Goal: Submit feedback/report problem: Submit feedback/report problem

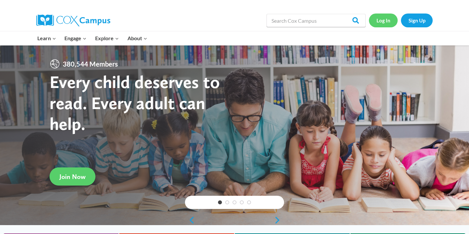
click at [386, 19] on link "Log In" at bounding box center [383, 21] width 29 height 14
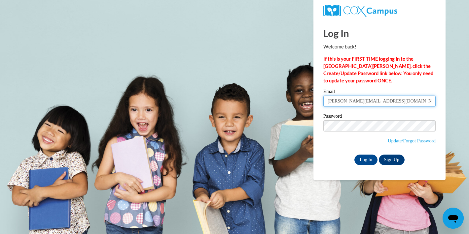
drag, startPoint x: 400, startPoint y: 104, endPoint x: 299, endPoint y: 98, distance: 100.9
click at [299, 98] on body "Log In Welcome back! If this is your FIRST TIME logging in to the NEW Cox Campu…" at bounding box center [234, 117] width 469 height 234
type input "maritssa.sanchez@zebras.net"
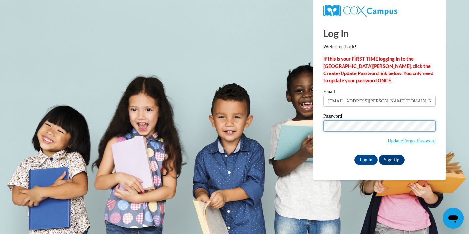
click at [272, 110] on body "Log In Welcome back! If this is your FIRST TIME logging in to the NEW Cox Campu…" at bounding box center [234, 117] width 469 height 234
click at [354, 155] on input "Log In" at bounding box center [365, 160] width 23 height 11
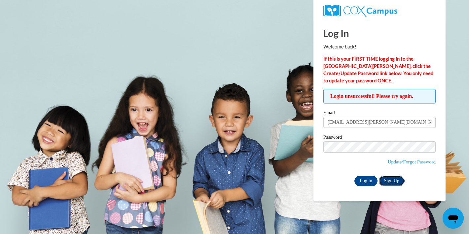
click at [394, 181] on link "Sign Up" at bounding box center [392, 181] width 26 height 11
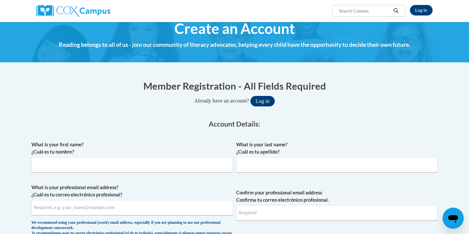
scroll to position [12, 0]
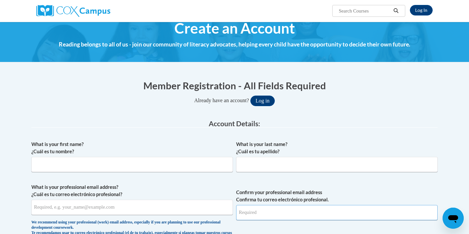
type input "hannah.seward@zebras.net"
click at [99, 168] on input "What is your first name? ¿Cuál es tu nombre?" at bounding box center [131, 164] width 201 height 15
type input "Maritssa"
type input "Sanchez"
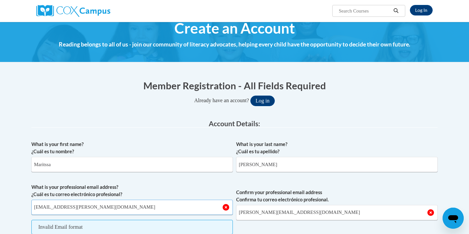
type input "maritssa.sanchez@zebras.net"
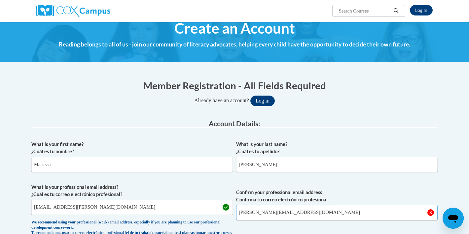
type input "z"
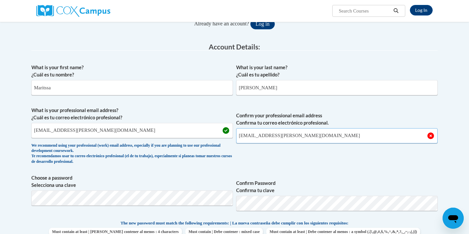
scroll to position [89, 0]
type input "maritssa.sanchez@zebras.net"
click at [52, 189] on span "Choose a password Selecciona una clave" at bounding box center [131, 196] width 201 height 42
click at [374, 224] on p "The new password must match the following requirements: | La nueva contraseña d…" at bounding box center [234, 224] width 406 height 8
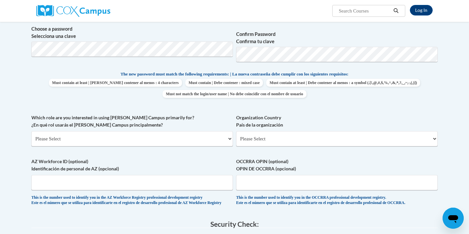
scroll to position [241, 0]
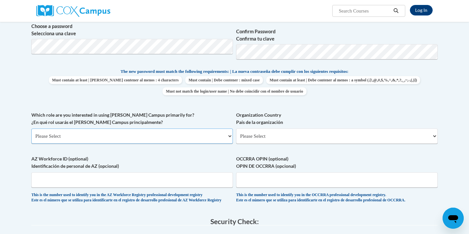
click at [129, 137] on select "Please Select College/University | Colegio/Universidad Community/Nonprofit Part…" at bounding box center [131, 136] width 201 height 15
select select "fbf2d438-af2f-41f8-98f1-81c410e29de3"
click at [31, 129] on select "Please Select College/University | Colegio/Universidad Community/Nonprofit Part…" at bounding box center [131, 136] width 201 height 15
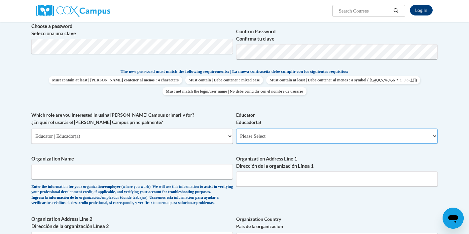
click at [282, 138] on select "Please Select Early Learning/Daycare Teacher/Family Home Care Provider | Maestr…" at bounding box center [336, 136] width 201 height 15
select select "5e2af403-4f2c-4e49-a02f-103e55d7b75b"
click at [236, 129] on select "Please Select Early Learning/Daycare Teacher/Family Home Care Provider | Maestr…" at bounding box center [336, 136] width 201 height 15
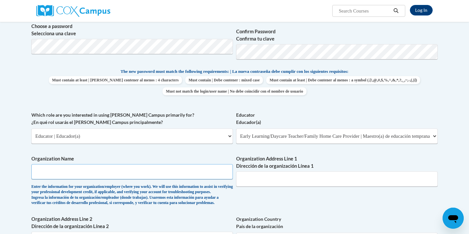
click at [150, 174] on input "Organization Name" at bounding box center [131, 171] width 201 height 15
type input "Little Zebbies Daycare"
type input "1502 Elm Street"
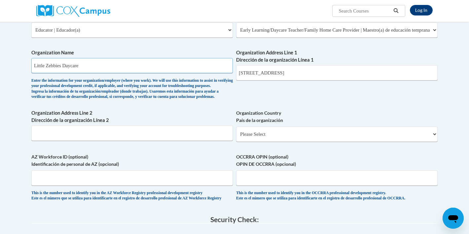
scroll to position [349, 0]
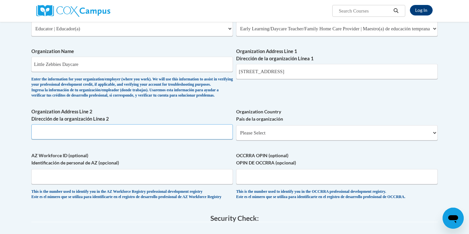
click at [123, 140] on input "Organization Address Line 2 Dirección de la organización Línea 2" at bounding box center [131, 132] width 201 height 15
click at [272, 141] on select "Please Select United States | Estados Unidos Outside of the United States | Fue…" at bounding box center [336, 132] width 201 height 15
select select "ad49bcad-a171-4b2e-b99c-48b446064914"
click at [236, 136] on select "Please Select United States | Estados Unidos Outside of the United States | Fue…" at bounding box center [336, 132] width 201 height 15
select select
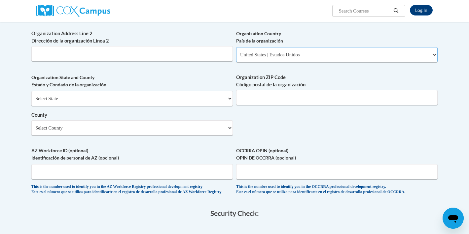
scroll to position [431, 0]
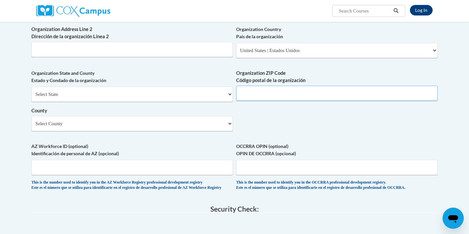
click at [319, 100] on input "Organization ZIP Code Código postal de la organización" at bounding box center [336, 93] width 201 height 15
type input "46975"
click at [159, 131] on select "Select County Adams Allen Bartholomew Benton Blackford Boone Brown Carroll Cass…" at bounding box center [131, 123] width 201 height 15
select select "Fulton"
click at [31, 127] on select "Select County Adams Allen Bartholomew Benton Blackford Boone Brown Carroll Cass…" at bounding box center [131, 123] width 201 height 15
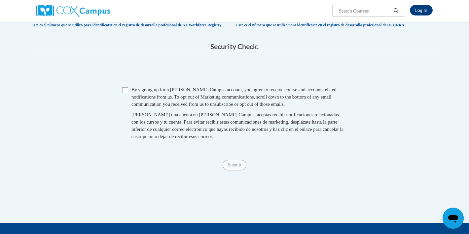
scroll to position [592, 0]
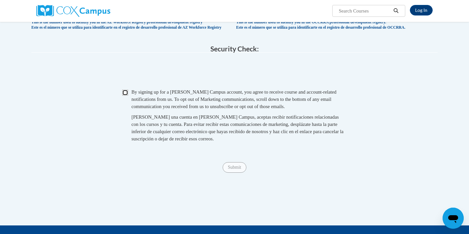
click at [124, 96] on input "Checkbox" at bounding box center [125, 93] width 6 height 6
checkbox input "true"
click at [239, 173] on input "Submit" at bounding box center [235, 167] width 24 height 11
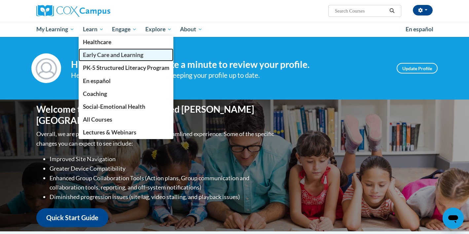
click at [117, 57] on span "Early Care and Learning" at bounding box center [113, 55] width 60 height 7
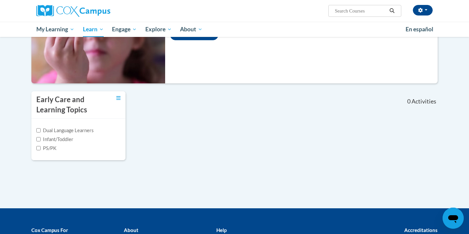
scroll to position [138, 0]
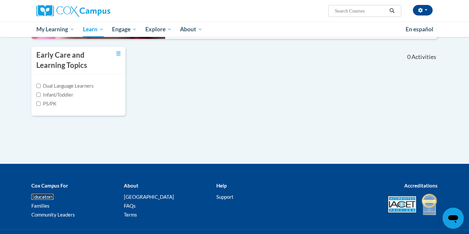
click at [46, 194] on link "Educators" at bounding box center [42, 197] width 22 height 6
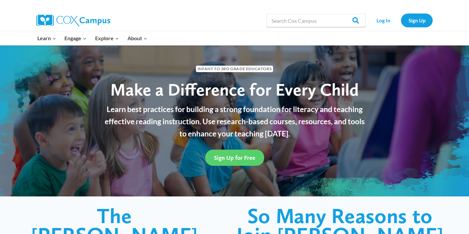
scroll to position [16, 0]
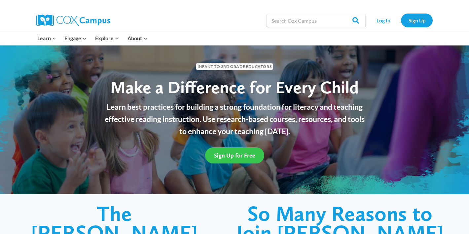
click at [216, 160] on link "Sign Up for Free" at bounding box center [234, 156] width 59 height 16
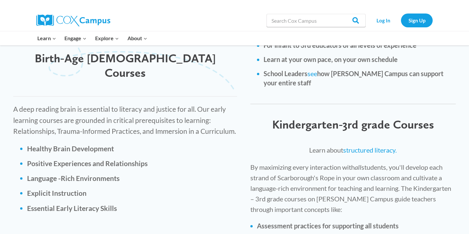
scroll to position [947, 0]
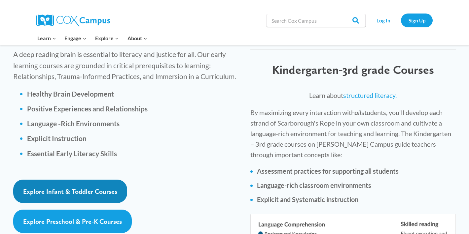
click at [80, 188] on span "Explore Infant & Toddler Courses" at bounding box center [70, 192] width 94 height 8
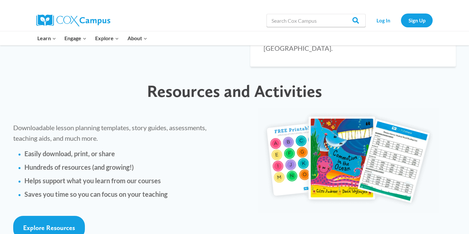
scroll to position [1448, 0]
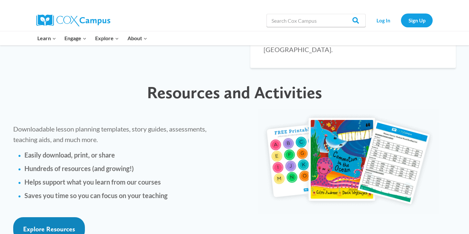
click at [59, 226] on span "Explore Resources" at bounding box center [49, 230] width 52 height 8
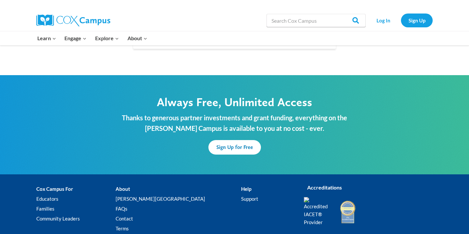
scroll to position [2009, 0]
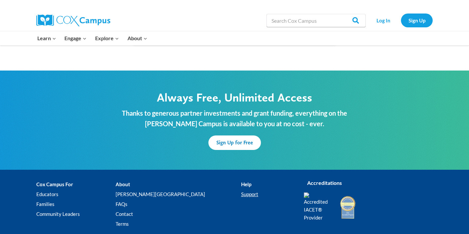
click at [241, 190] on link "Support" at bounding box center [267, 195] width 53 height 10
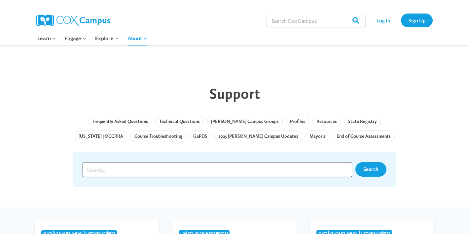
click at [225, 169] on input "Search input" at bounding box center [217, 169] width 269 height 15
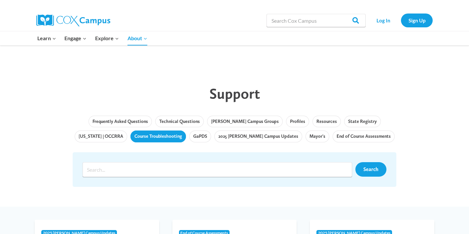
click at [163, 137] on link "Course Troubleshooting" at bounding box center [157, 137] width 55 height 12
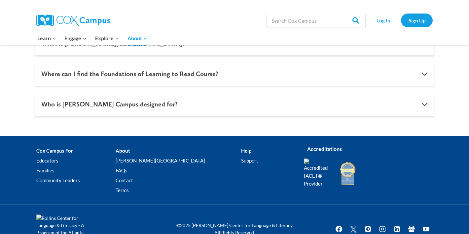
scroll to position [718, 0]
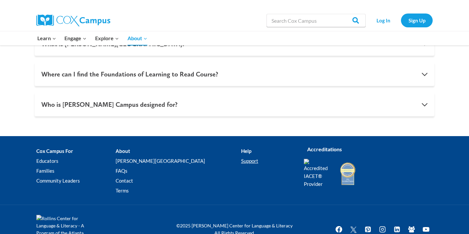
click at [241, 161] on link "Support" at bounding box center [267, 161] width 53 height 10
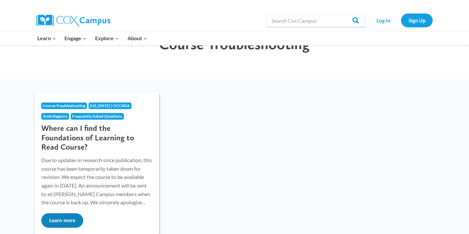
scroll to position [35, 0]
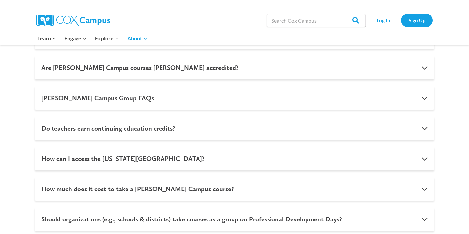
scroll to position [738, 0]
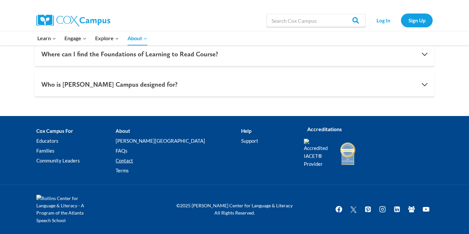
click at [145, 161] on link "Contact" at bounding box center [178, 161] width 125 height 10
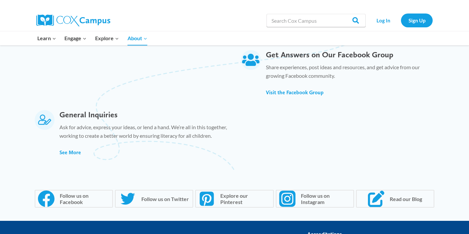
scroll to position [418, 0]
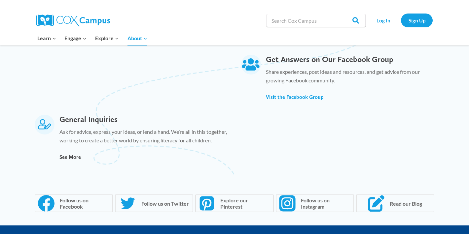
click at [77, 159] on span "See More" at bounding box center [69, 157] width 21 height 6
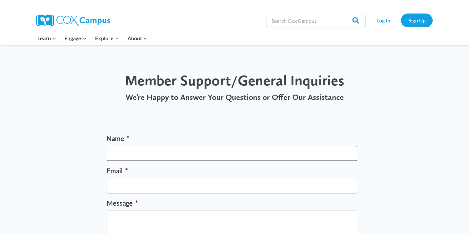
click at [161, 146] on input "Name *" at bounding box center [232, 153] width 250 height 15
type input "[PERSON_NAME]"
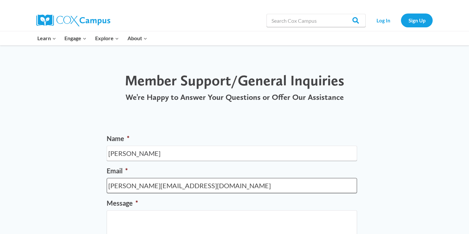
type input "[PERSON_NAME][EMAIL_ADDRESS][DOMAIN_NAME]"
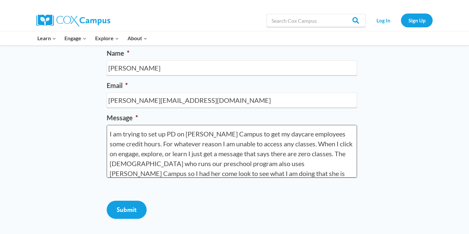
scroll to position [28, 0]
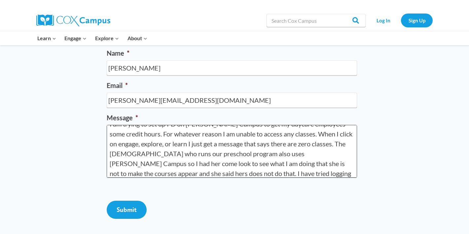
click at [248, 169] on textarea "Hi! I am trying to set up PD on [PERSON_NAME] Campus to get my daycare employee…" at bounding box center [232, 151] width 250 height 53
click at [248, 171] on textarea "Hi! I am trying to set up PD on [PERSON_NAME] Campus to get my daycare employee…" at bounding box center [232, 151] width 250 height 53
click at [247, 174] on textarea "Hi! I am trying to set up PD on [PERSON_NAME] Campus to get my daycare employee…" at bounding box center [232, 151] width 250 height 53
click at [315, 173] on textarea "Hi! I am trying to set up PD on [PERSON_NAME] Campus to get my daycare employee…" at bounding box center [232, 151] width 250 height 53
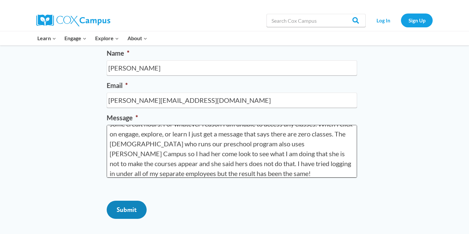
type textarea "Hi! I am trying to set up PD on [PERSON_NAME] Campus to get my daycare employee…"
click at [134, 219] on input "Submit" at bounding box center [127, 210] width 40 height 18
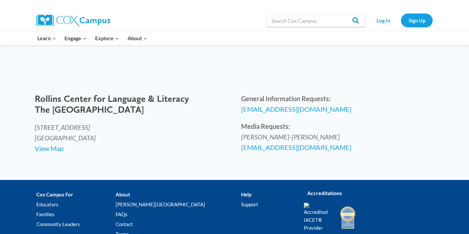
scroll to position [0, 0]
